Goal: Transaction & Acquisition: Purchase product/service

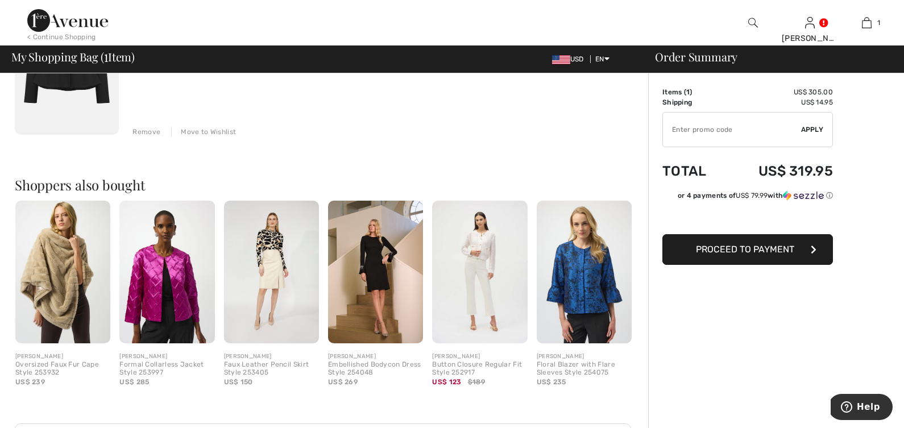
scroll to position [219, 0]
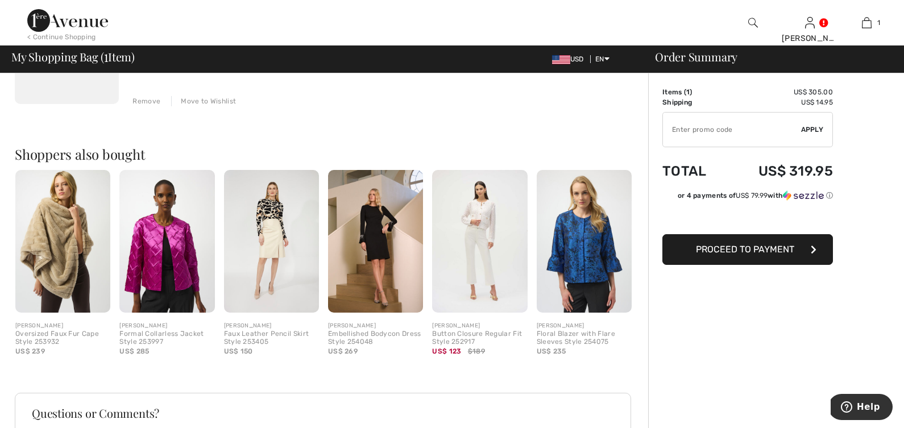
click at [488, 266] on img at bounding box center [479, 241] width 95 height 143
click at [490, 264] on img at bounding box center [479, 241] width 95 height 143
click at [470, 335] on div "Button Closure Regular Fit Style 252917" at bounding box center [479, 338] width 95 height 16
click at [442, 329] on div "[PERSON_NAME]" at bounding box center [479, 326] width 95 height 9
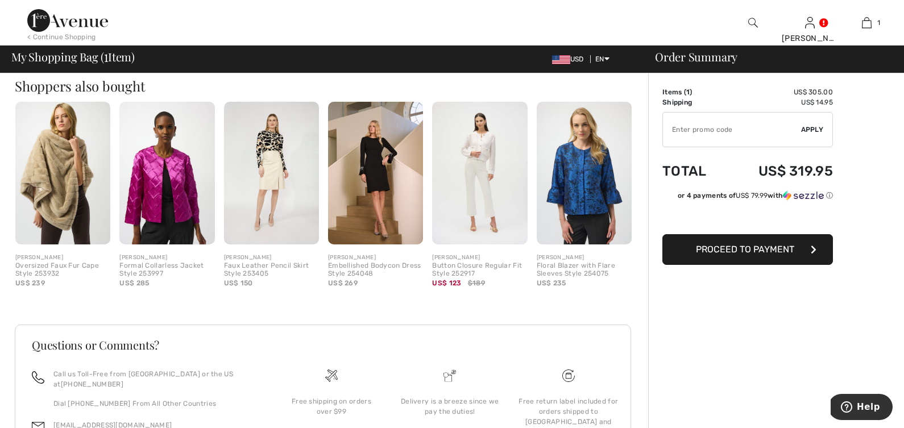
scroll to position [290, 0]
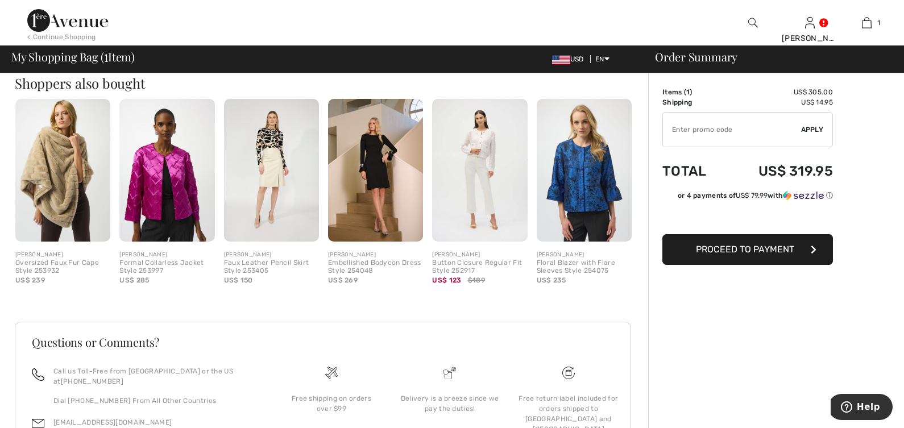
click at [443, 262] on div "Button Closure Regular Fit Style 252917" at bounding box center [479, 267] width 95 height 16
click at [470, 254] on div "[PERSON_NAME]" at bounding box center [479, 255] width 95 height 9
drag, startPoint x: 480, startPoint y: 269, endPoint x: 431, endPoint y: 255, distance: 50.2
click at [431, 255] on div "Quick view JOSEPH RIBKOFF Button Closure Regular Fit Style 252917 US$ 123 $189" at bounding box center [480, 197] width 104 height 196
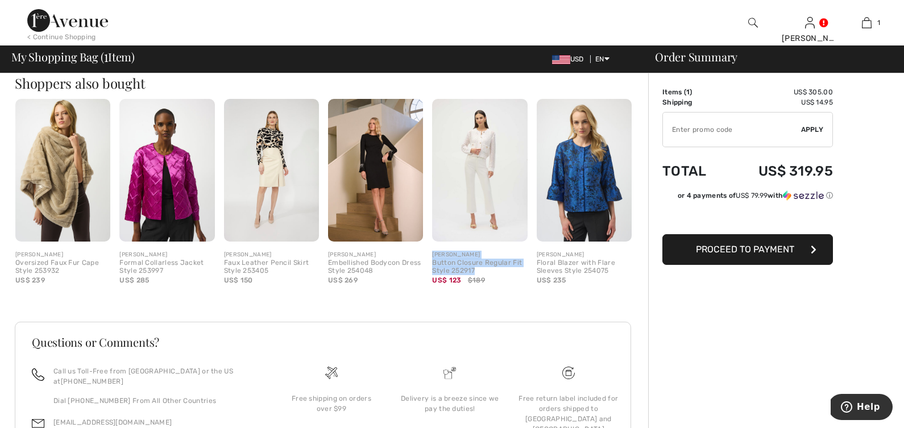
copy div "JOSEPH RIBKOFF Button Closure Regular Fit Style 252917"
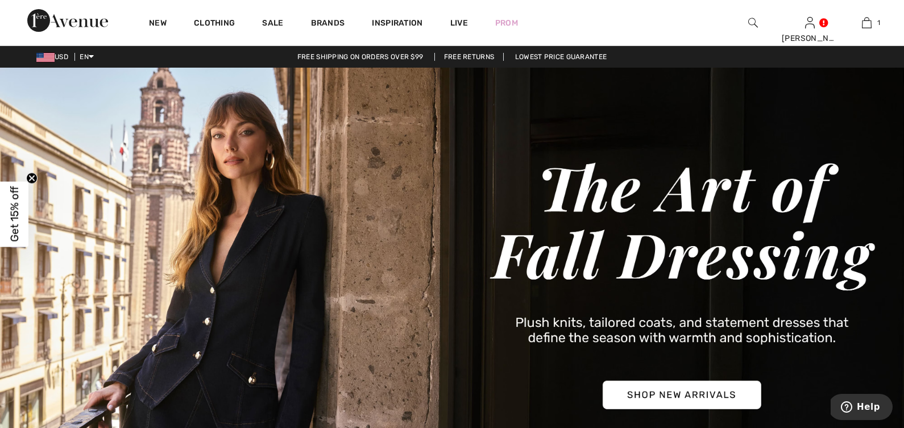
click at [756, 20] on img at bounding box center [753, 23] width 10 height 14
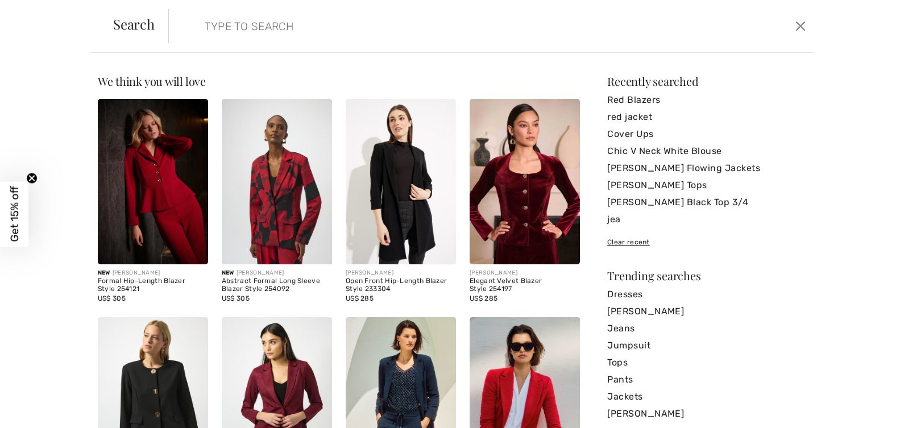
paste input "JOSEPH RIBKOFF Button Closure Regular Fit Style 252917"
type input "JOSEPH RIBKOFF Button Closure Regular Fit Style 252917"
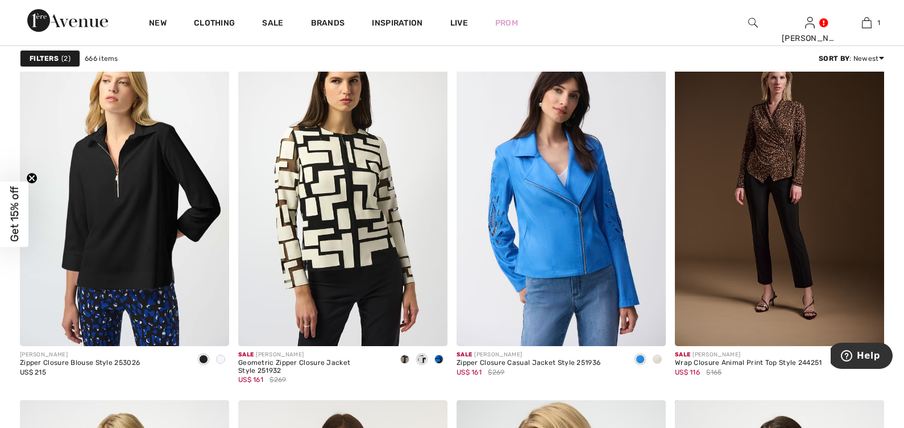
scroll to position [4610, 0]
